Goal: Information Seeking & Learning: Compare options

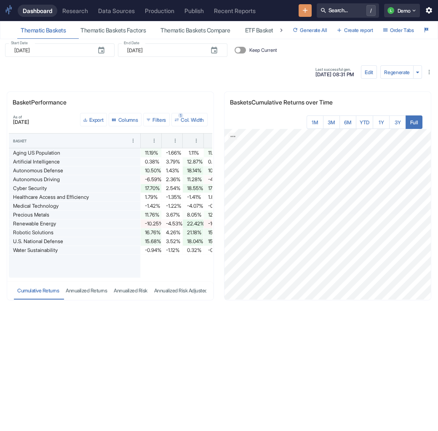
click at [148, 349] on div "Basket Performance As of 2025-06-20 Export Columns 0 Filters 1 Col. Width Baske…" at bounding box center [215, 263] width 445 height 374
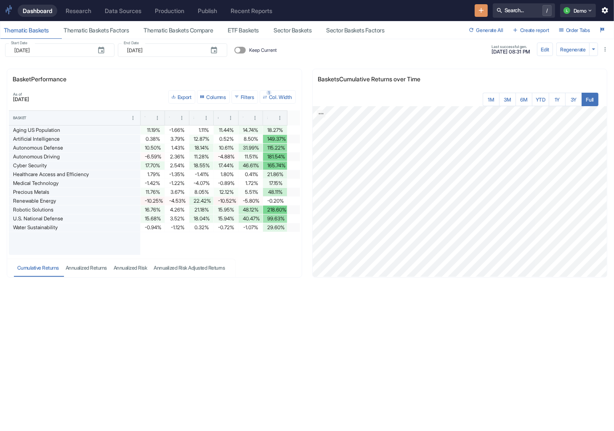
click at [66, 337] on div "Basket Performance As of 2025-06-20 Export Columns 0 Filters 1 Col. Width Baske…" at bounding box center [303, 240] width 621 height 374
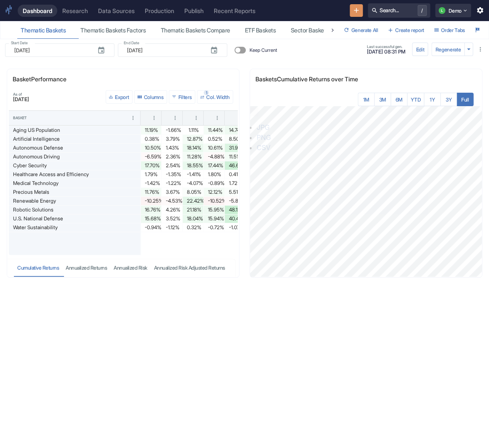
click at [117, 372] on div "Basket Performance As of 2025-06-20 Export Columns 0 Filters 1 Col. Width Baske…" at bounding box center [241, 240] width 496 height 374
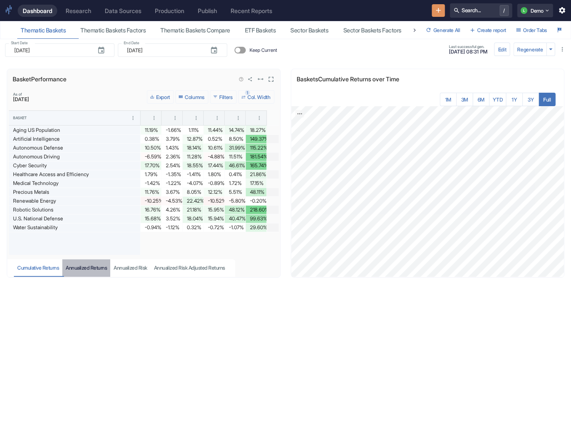
click at [101, 262] on button "Annualized Returns" at bounding box center [86, 268] width 48 height 18
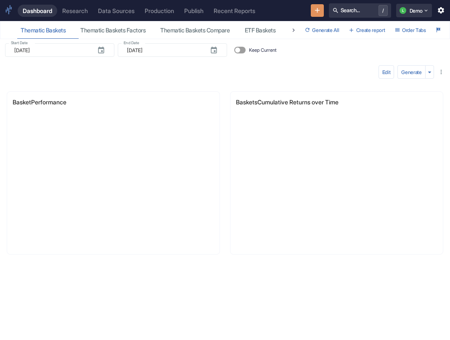
type input "[DATE]"
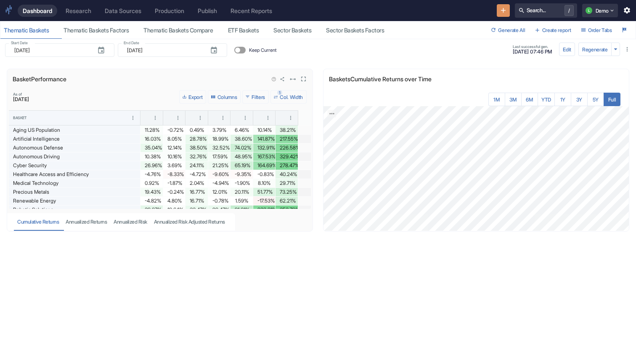
drag, startPoint x: 310, startPoint y: 153, endPoint x: 310, endPoint y: 164, distance: 10.5
click at [310, 163] on div at bounding box center [308, 172] width 6 height 104
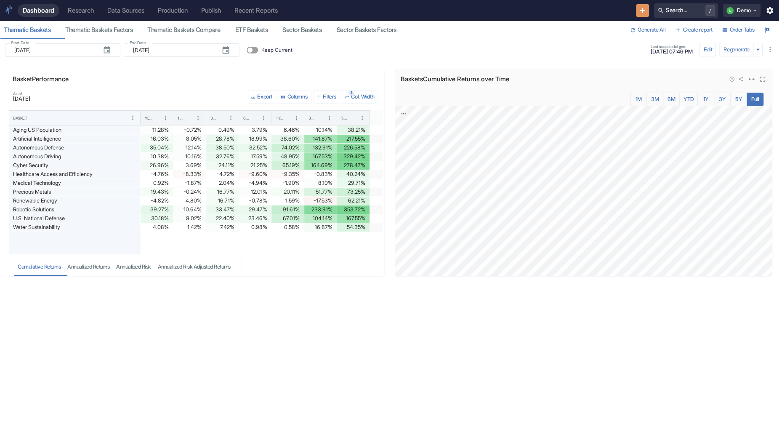
click at [437, 76] on icon "View in fullscreen" at bounding box center [763, 79] width 8 height 8
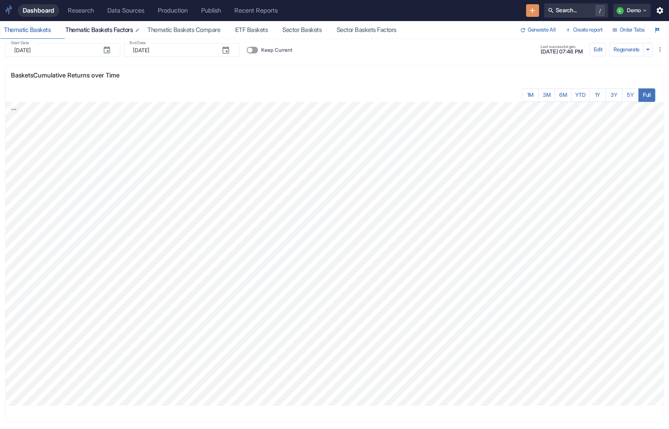
click at [116, 31] on div "Thematic Baskets Factors" at bounding box center [102, 30] width 75 height 8
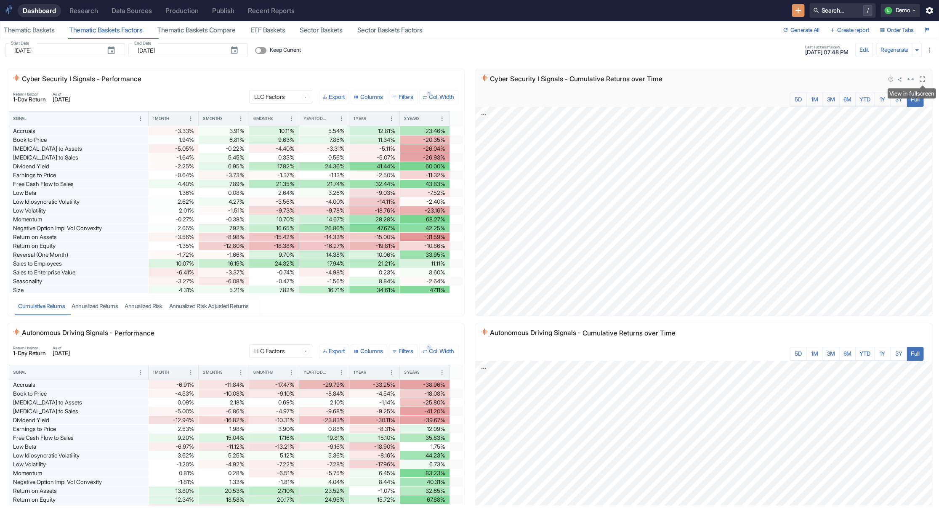
click at [437, 80] on icon "View in fullscreen" at bounding box center [922, 79] width 9 height 9
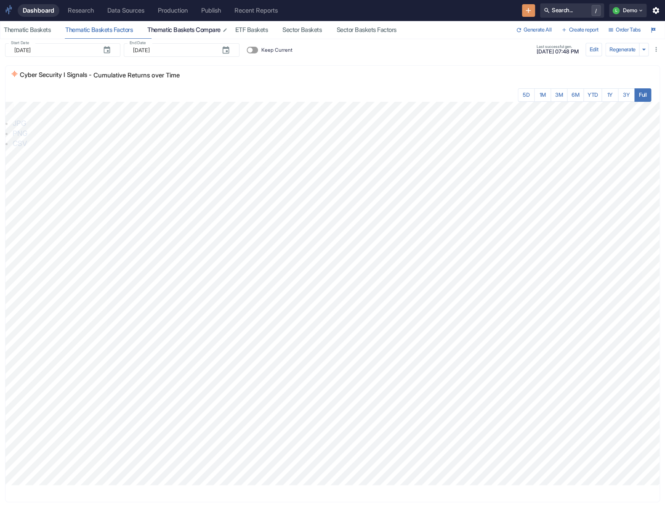
click at [207, 37] on button "Thematic Baskets Compare" at bounding box center [188, 29] width 88 height 17
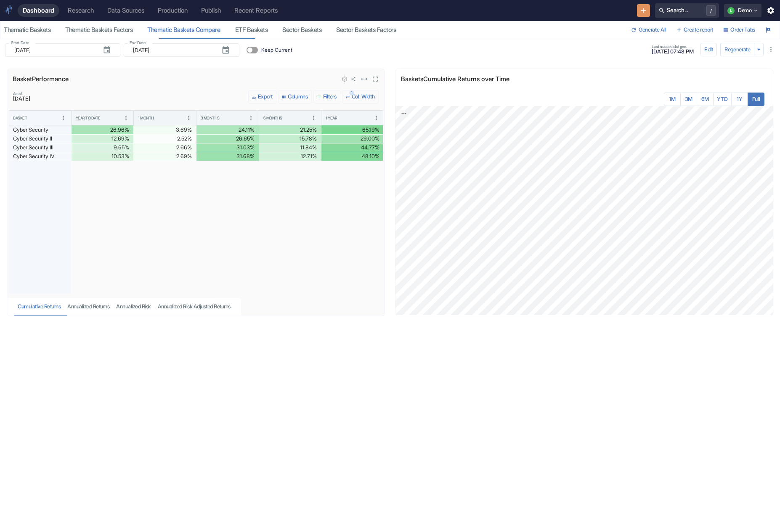
click at [104, 195] on div at bounding box center [234, 227] width 325 height 133
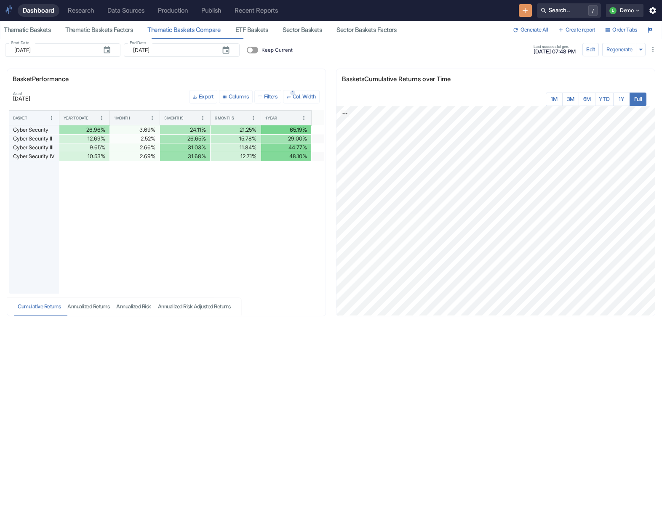
click at [250, 385] on div "Basket Performance As of 2025-08-01 Export Columns 0 Filters 1 Col. Width Baske…" at bounding box center [327, 279] width 668 height 453
click at [53, 395] on div "Basket Performance As of 2025-08-01 Export Columns 0 Filters 1 Col. Width Baske…" at bounding box center [327, 279] width 668 height 453
click at [48, 157] on div "Cyber Security IV" at bounding box center [34, 156] width 42 height 8
click at [101, 387] on div "Basket Performance As of 2025-08-01 Export Columns 0 Filters 1 Col. Width Baske…" at bounding box center [327, 279] width 668 height 453
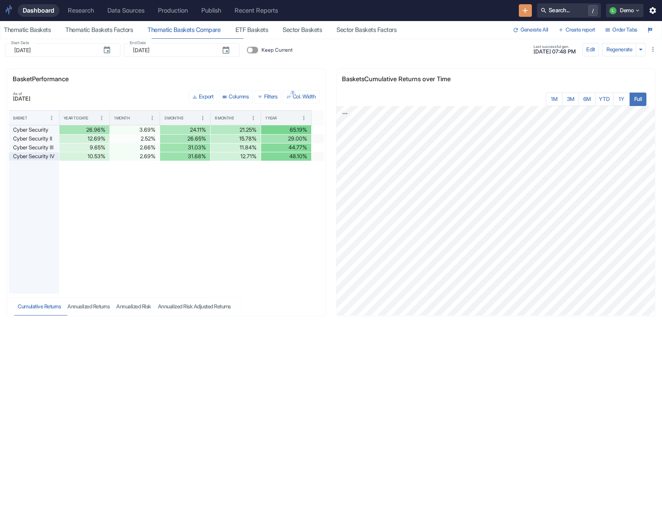
click at [91, 9] on div "Research" at bounding box center [81, 11] width 26 height 8
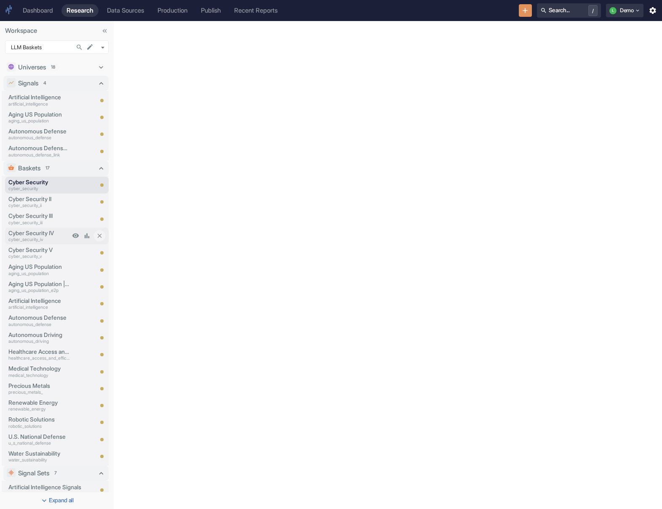
click at [47, 237] on p "cyber_security_iv" at bounding box center [38, 240] width 61 height 7
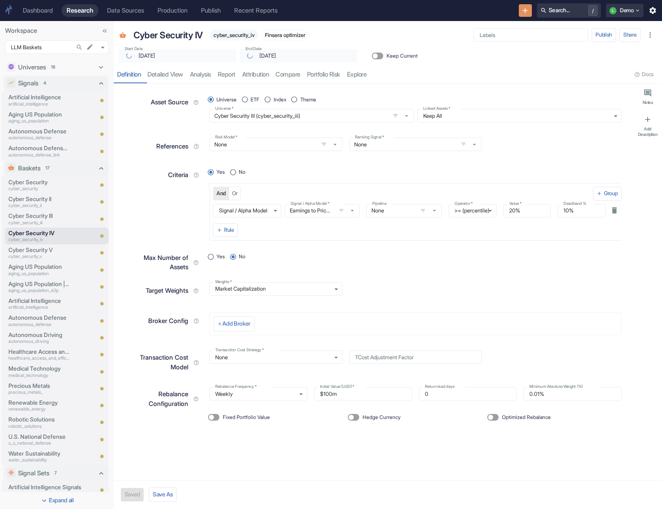
type textarea "x"
click at [304, 75] on link "compare" at bounding box center [288, 74] width 32 height 17
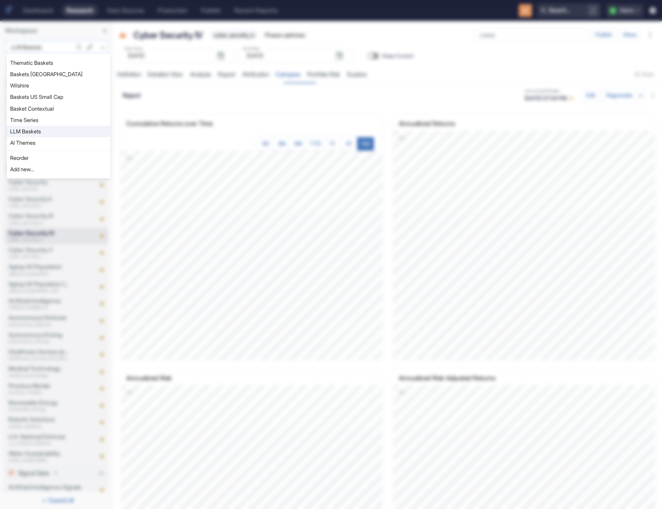
click at [47, 49] on body "Dashboard Research Data Sources Production Publish Recent Reports Search... / L…" at bounding box center [331, 254] width 662 height 509
click at [189, 103] on div at bounding box center [331, 254] width 662 height 509
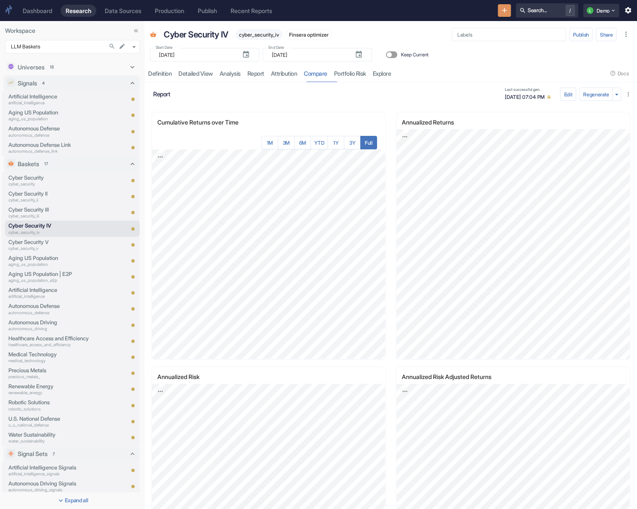
drag, startPoint x: 112, startPoint y: 112, endPoint x: 144, endPoint y: 117, distance: 31.6
click at [144, 117] on div "Workspace LLM Baskets 1112 ​ Universes 18 Cyber Security cyber_security Cyber S…" at bounding box center [72, 265] width 145 height 488
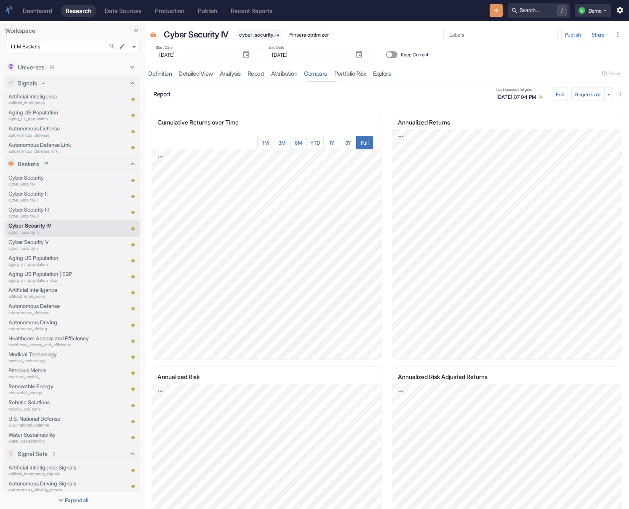
click at [252, 107] on div "Cumulative Returns over Time 1M 3M 6M YTD 1Y 3Y Full [bold][/]: [bold][/]: [bol…" at bounding box center [263, 229] width 240 height 255
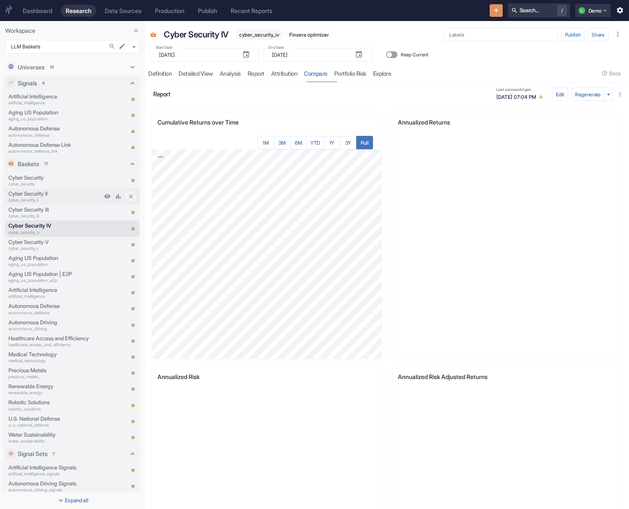
click at [62, 192] on p "Cyber Security II" at bounding box center [54, 194] width 93 height 8
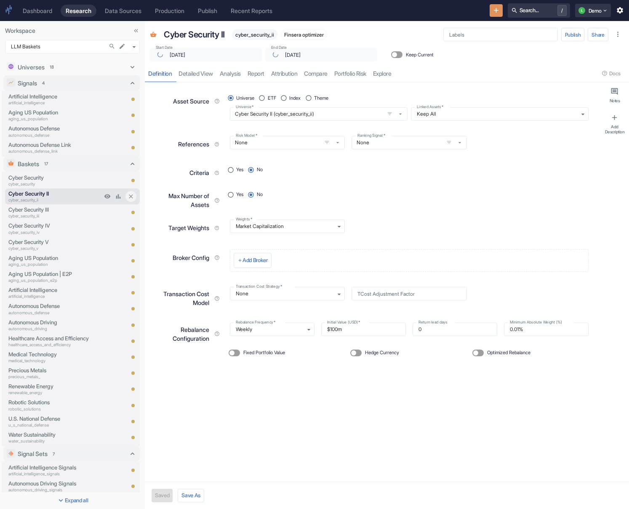
type textarea "x"
type input "2020-08-14"
type textarea "x"
radio input "true"
type textarea "x"
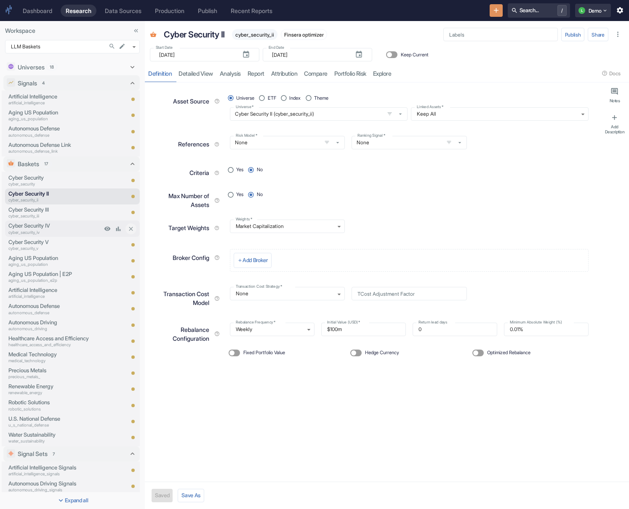
click at [59, 224] on p "Cyber Security IV" at bounding box center [54, 226] width 93 height 8
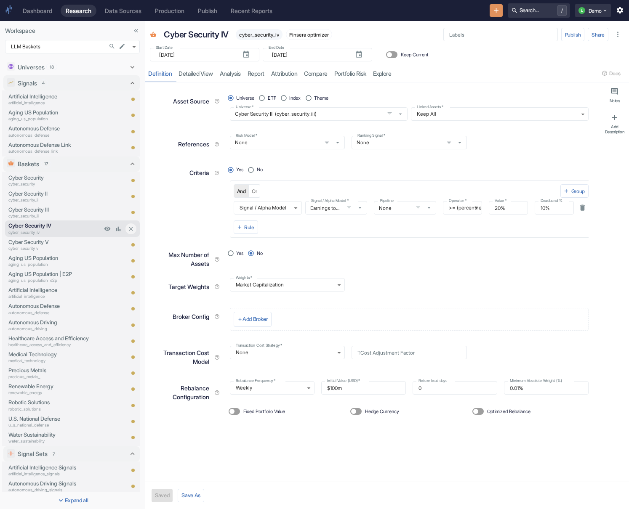
type textarea "x"
click at [321, 72] on link "compare" at bounding box center [316, 73] width 30 height 17
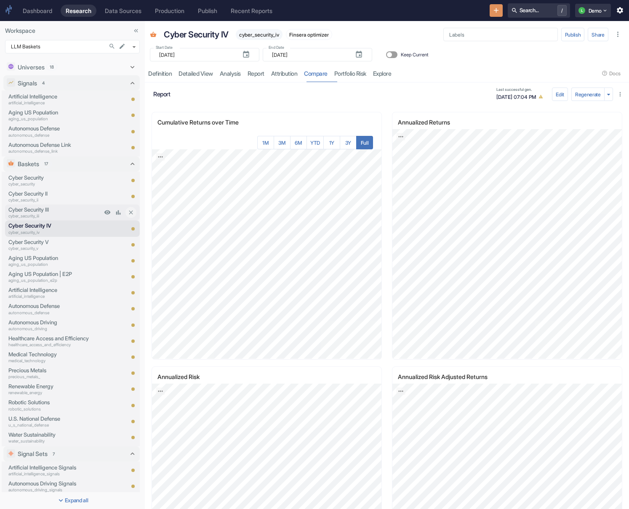
click at [72, 209] on p "Cyber Security III" at bounding box center [54, 210] width 93 height 8
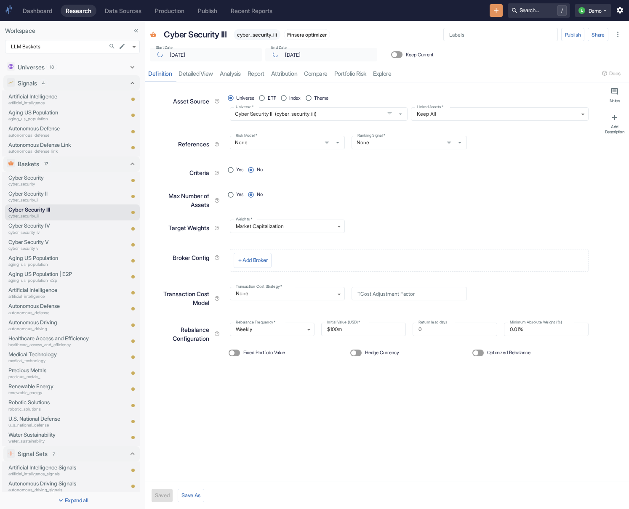
type textarea "x"
type input "2020-08-14"
type textarea "x"
radio input "true"
type textarea "x"
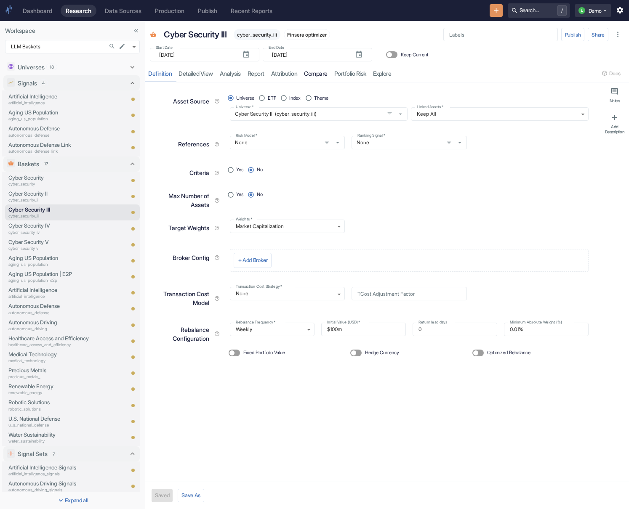
click at [324, 68] on link "compare" at bounding box center [316, 73] width 30 height 17
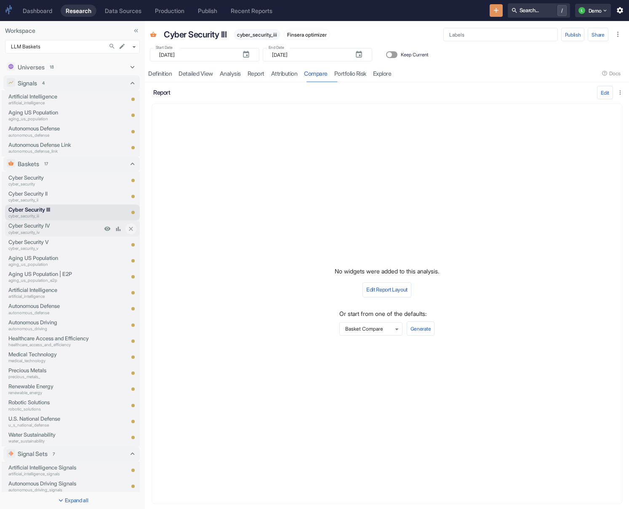
click at [83, 229] on p "Cyber Security IV" at bounding box center [54, 226] width 93 height 8
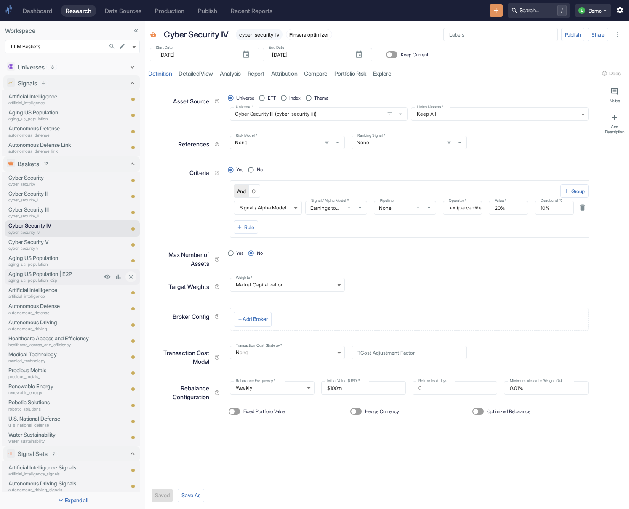
type textarea "x"
click at [64, 243] on p "Cyber Security V" at bounding box center [54, 242] width 93 height 8
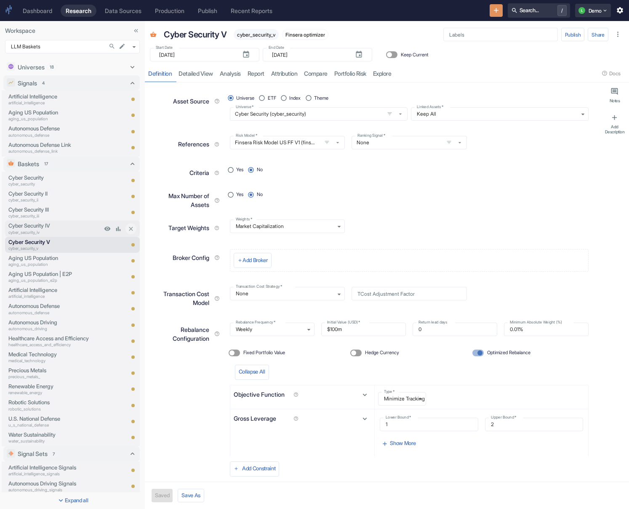
type textarea "x"
click at [64, 231] on p "cyber_security_iv" at bounding box center [54, 232] width 93 height 6
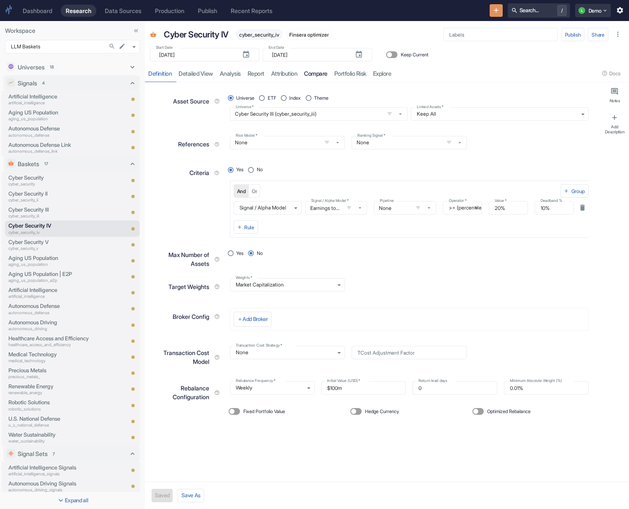
type textarea "x"
click at [320, 76] on link "compare" at bounding box center [316, 73] width 30 height 17
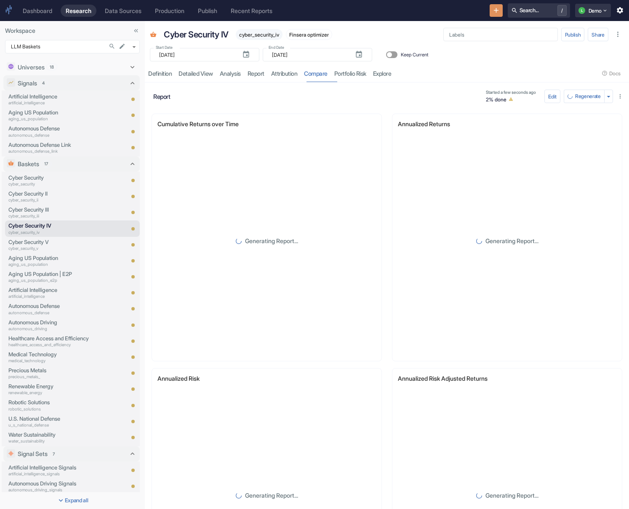
click at [310, 93] on div "Report Started a few seconds ago 2% done Edit Regenerate" at bounding box center [386, 97] width 477 height 18
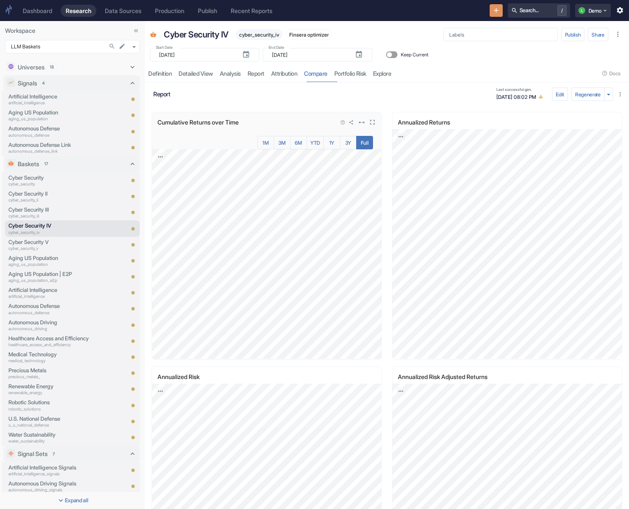
click at [377, 121] on div "Cumulative Returns over Time" at bounding box center [266, 120] width 229 height 17
click at [373, 122] on icon "View in fullscreen" at bounding box center [372, 122] width 8 height 8
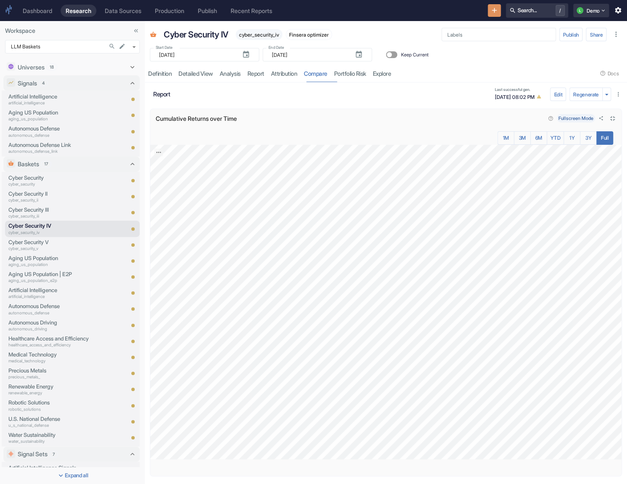
click at [437, 118] on icon "Close fullscreen" at bounding box center [612, 118] width 5 height 5
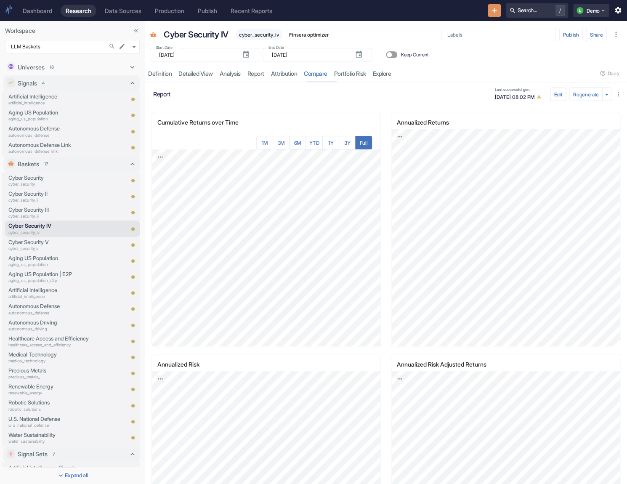
click at [429, 85] on div "Report Last successful gen. 08/12/2025, 08:02 PM Edit Regenerate" at bounding box center [386, 93] width 482 height 21
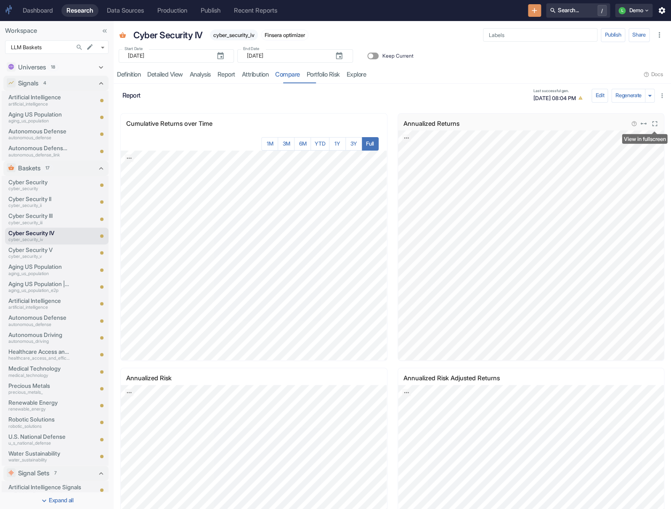
click at [627, 125] on icon "View in fullscreen" at bounding box center [655, 124] width 8 height 8
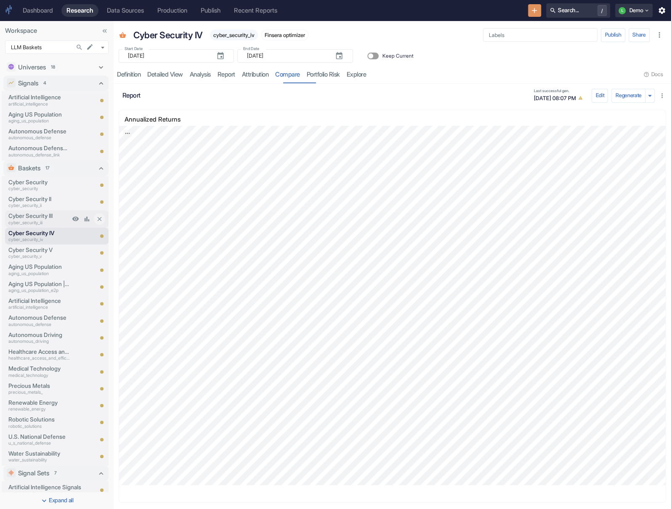
click at [46, 223] on p "cyber_security_iii" at bounding box center [38, 223] width 61 height 7
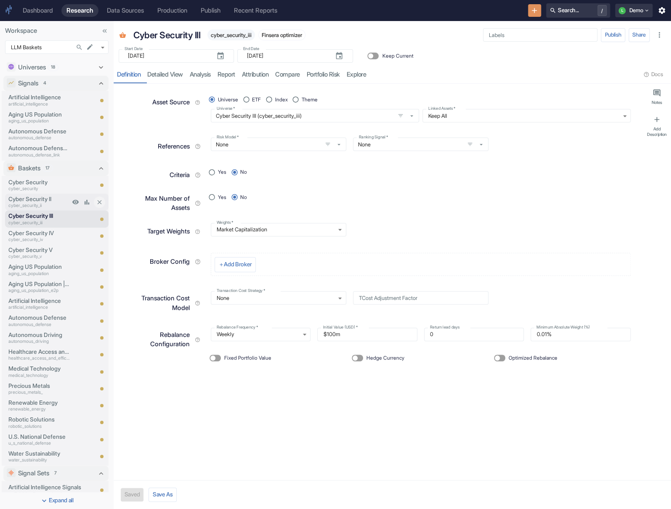
type textarea "x"
click at [290, 77] on link "compare" at bounding box center [288, 74] width 32 height 17
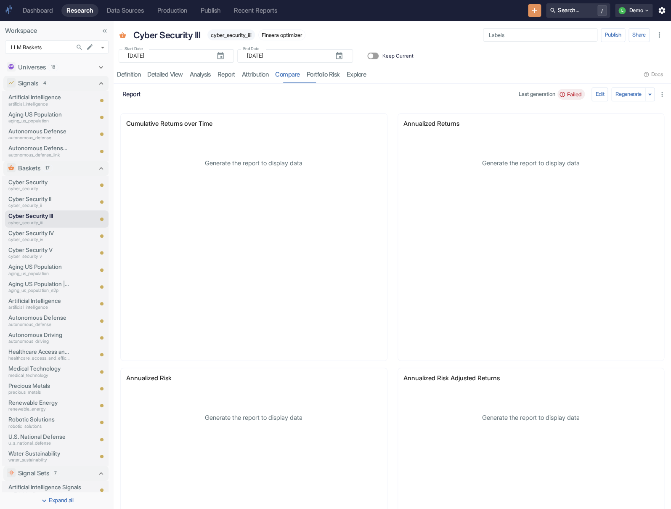
click at [380, 97] on h6 "Report" at bounding box center [317, 95] width 391 height 8
click at [123, 79] on div "Definition" at bounding box center [129, 75] width 24 height 8
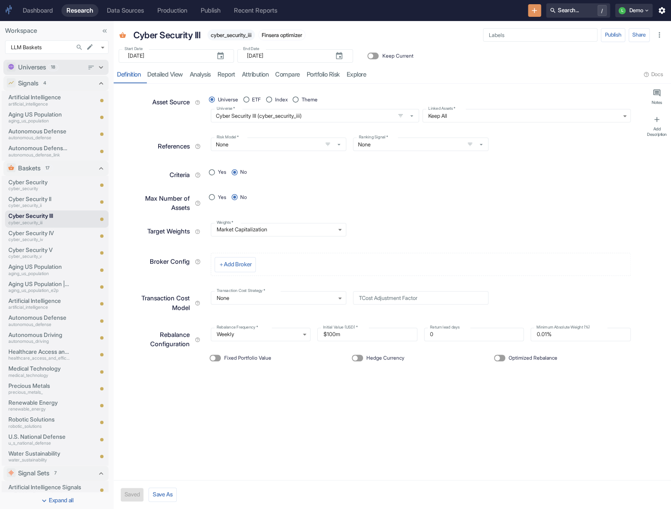
click at [58, 65] on span "18" at bounding box center [53, 67] width 10 height 7
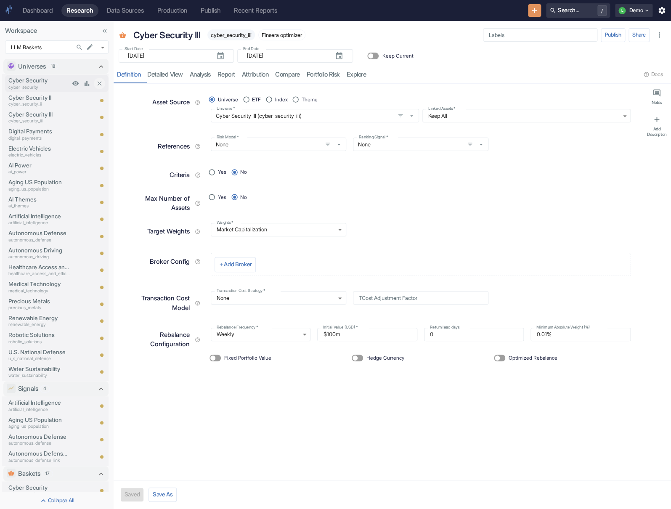
type textarea "x"
click at [56, 117] on p "Cyber Security III" at bounding box center [38, 114] width 61 height 8
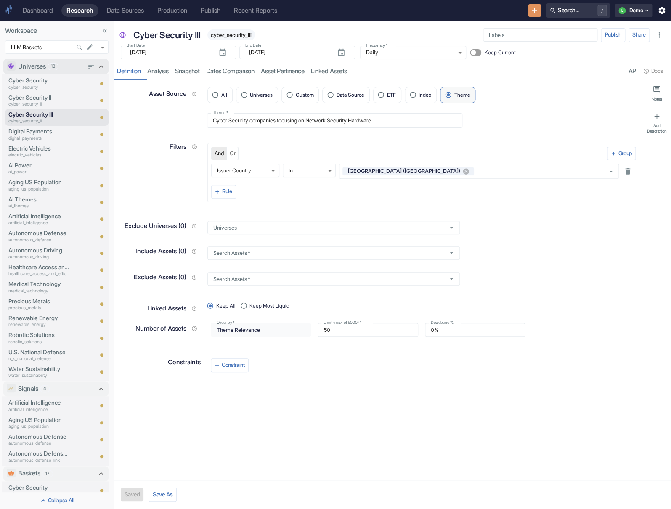
click at [67, 66] on div "Universes 18" at bounding box center [50, 66] width 65 height 9
type textarea "x"
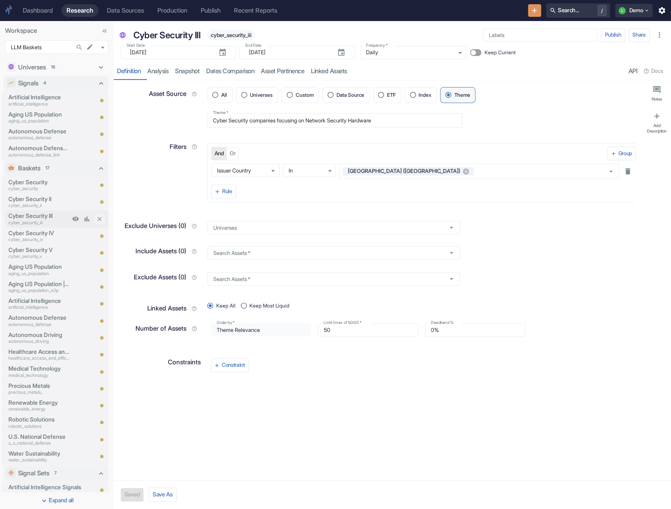
click at [54, 218] on p "Cyber Security III" at bounding box center [38, 216] width 61 height 8
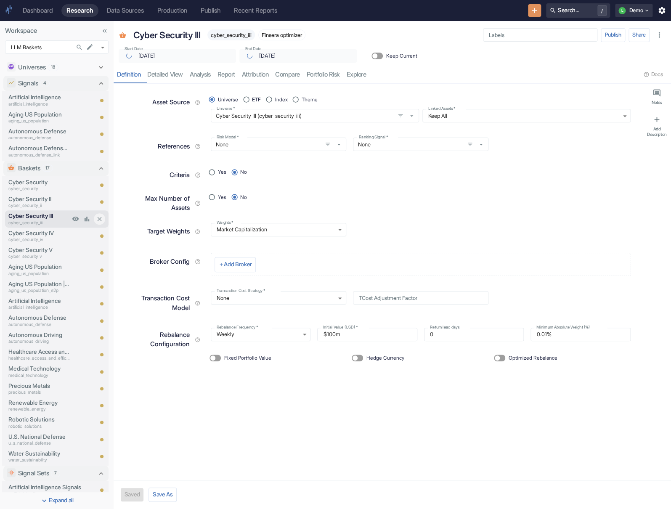
type textarea "x"
click at [55, 240] on p "cyber_security_iv" at bounding box center [38, 240] width 61 height 7
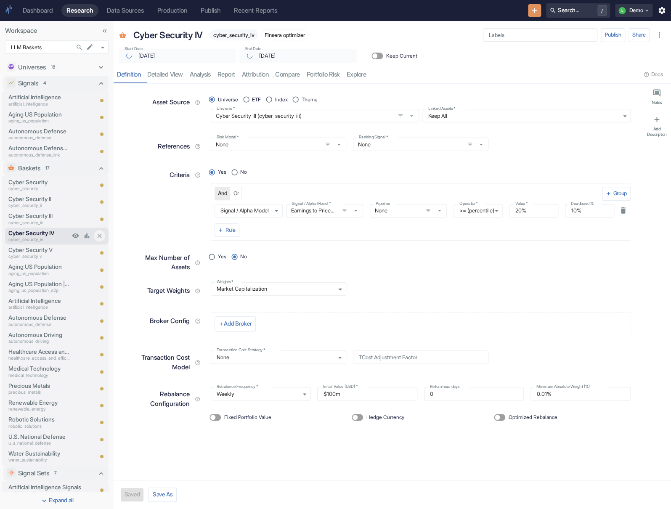
type textarea "x"
click at [297, 74] on link "compare" at bounding box center [288, 74] width 32 height 17
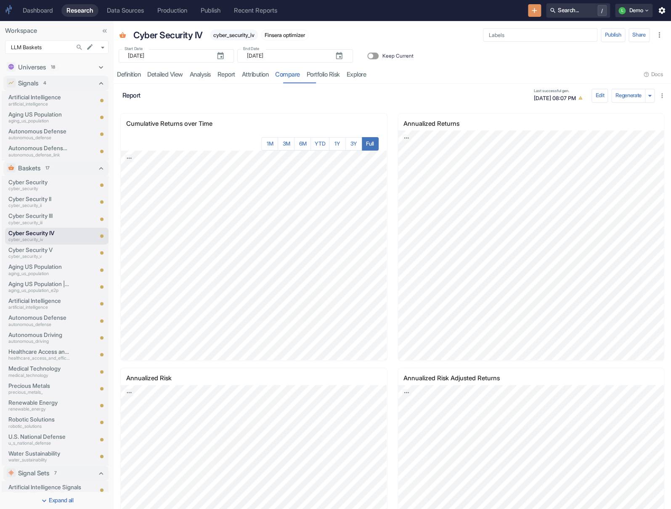
click at [634, 71] on div "resource tabs" at bounding box center [506, 74] width 272 height 17
click at [658, 126] on icon "View in fullscreen" at bounding box center [655, 124] width 8 height 8
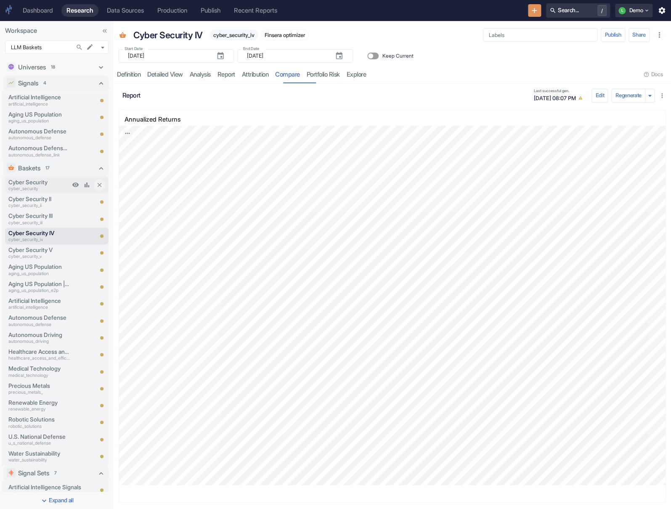
click at [65, 185] on p "Cyber Security" at bounding box center [38, 182] width 61 height 8
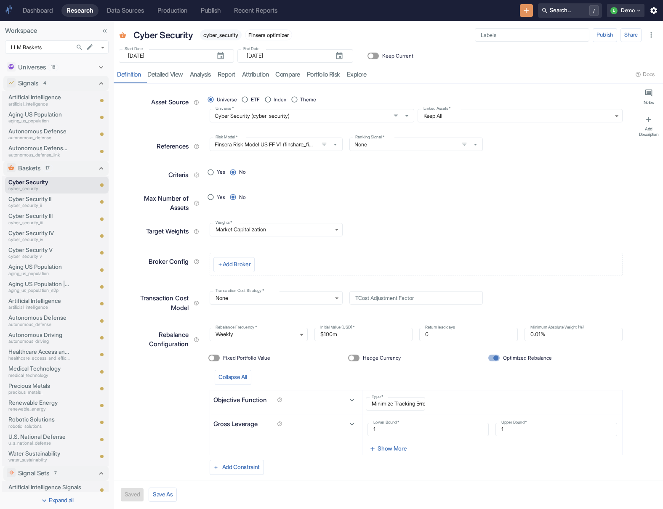
type textarea "x"
click at [43, 208] on p "cyber_security_ii" at bounding box center [38, 205] width 61 height 7
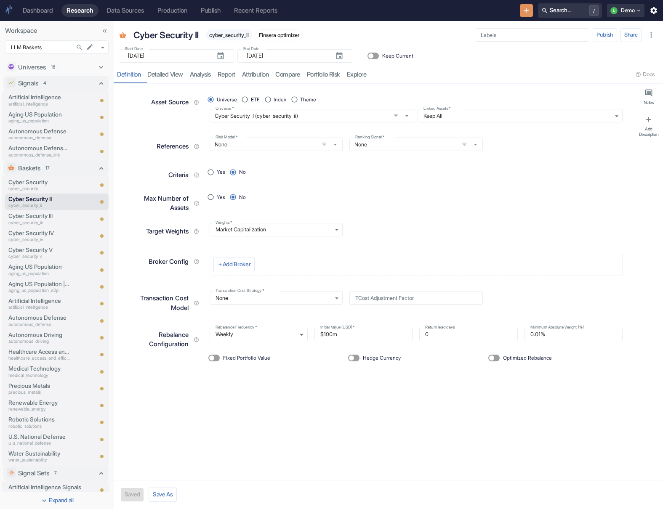
type textarea "x"
click at [57, 180] on p "Cyber Security" at bounding box center [38, 182] width 61 height 8
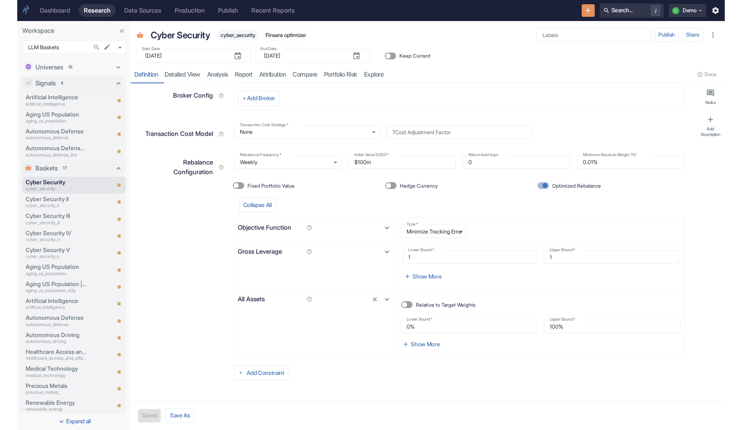
scroll to position [163, 0]
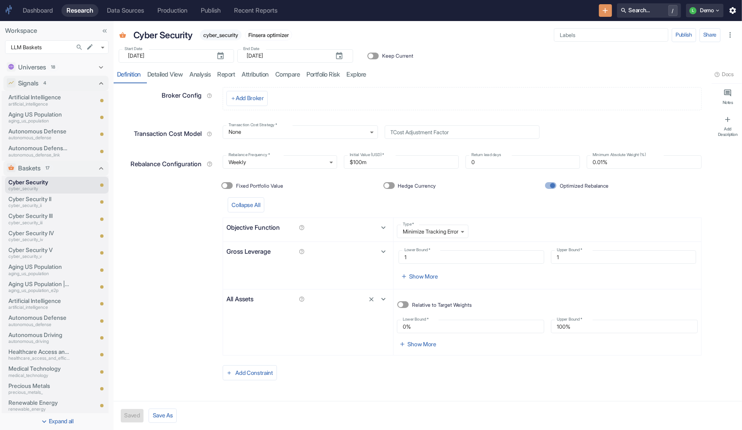
type textarea "x"
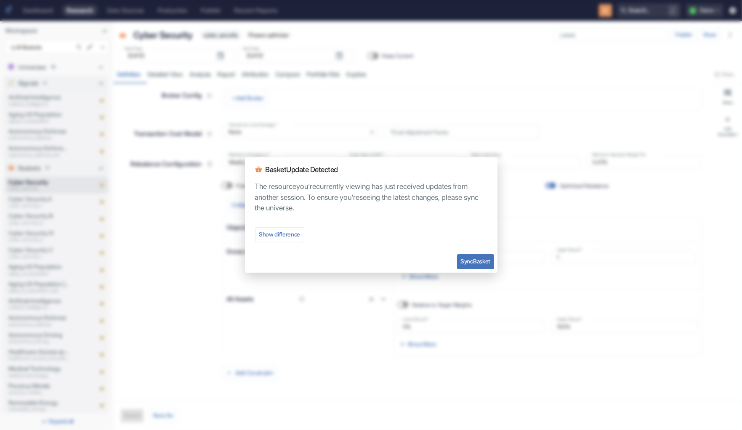
click at [466, 265] on button "Sync Basket" at bounding box center [475, 261] width 37 height 15
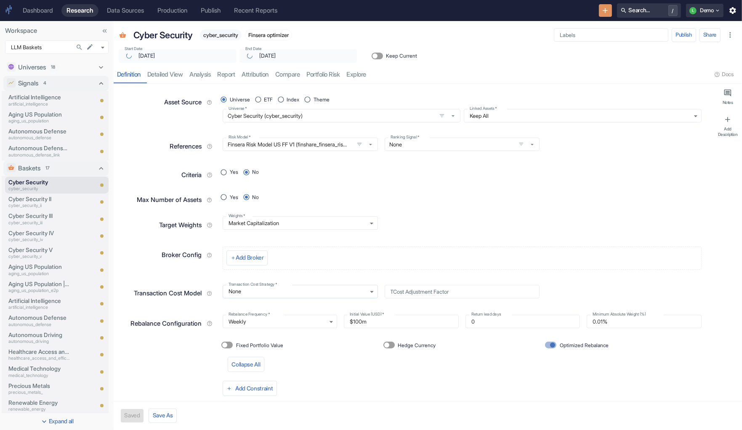
type textarea "x"
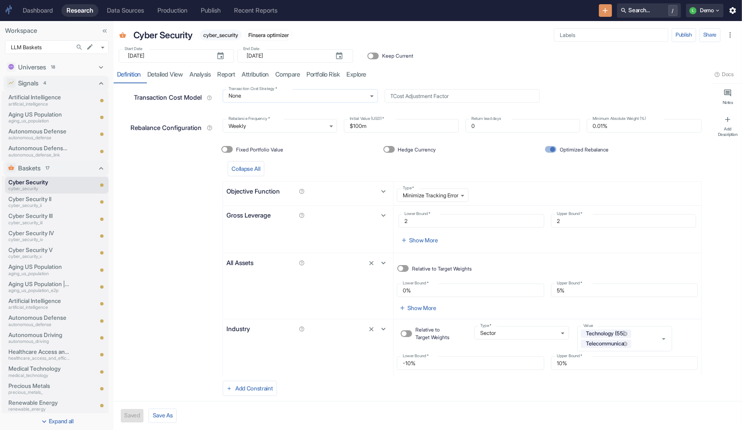
scroll to position [196, 0]
click at [210, 77] on link "analysis" at bounding box center [200, 74] width 28 height 17
